Goal: Find specific page/section: Find specific page/section

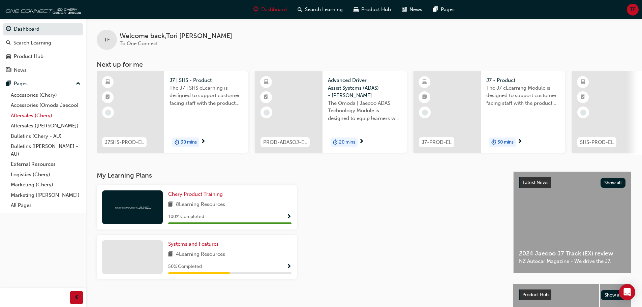
click at [47, 115] on link "Aftersales (Chery)" at bounding box center [45, 115] width 75 height 10
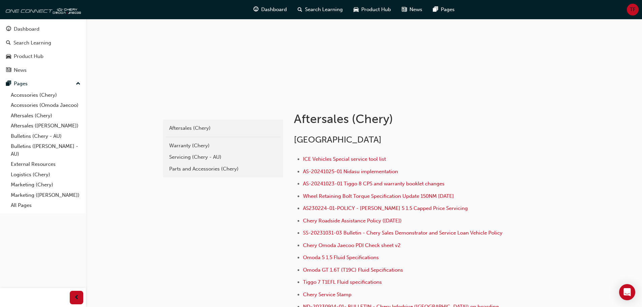
scroll to position [67, 0]
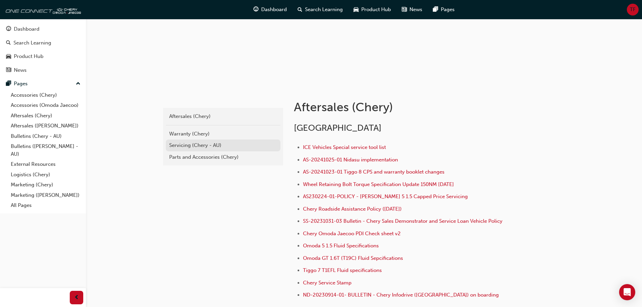
click at [212, 145] on div "Servicing (Chery - AU)" at bounding box center [223, 145] width 108 height 8
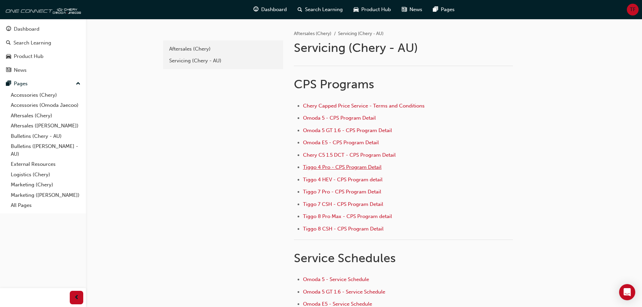
click at [369, 167] on span "Tiggo 4 Pro - CPS Program Detail" at bounding box center [342, 167] width 78 height 6
